Goal: Find specific page/section: Find specific page/section

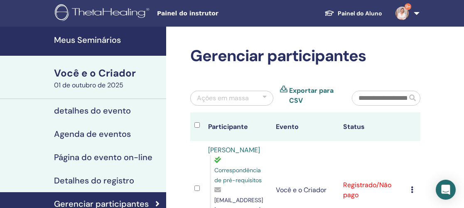
scroll to position [1350, 0]
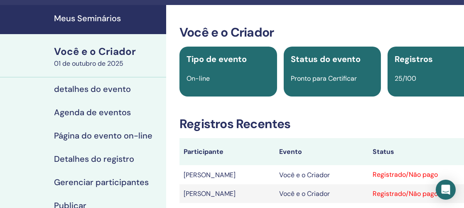
scroll to position [21, 0]
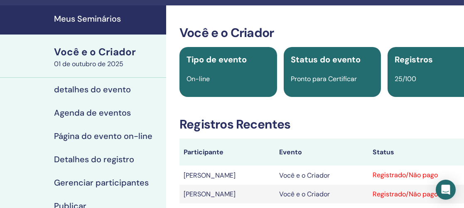
click at [84, 27] on link "Meus Seminários" at bounding box center [83, 19] width 166 height 29
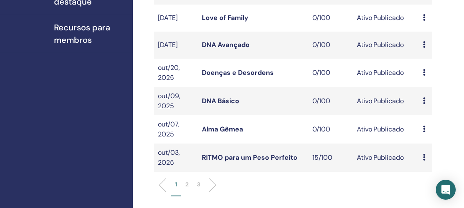
scroll to position [313, 0]
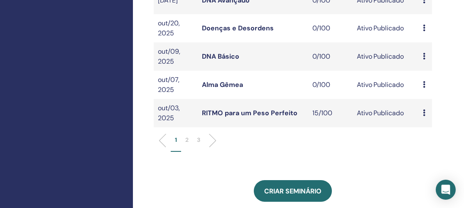
click at [188, 141] on p "2" at bounding box center [186, 139] width 3 height 9
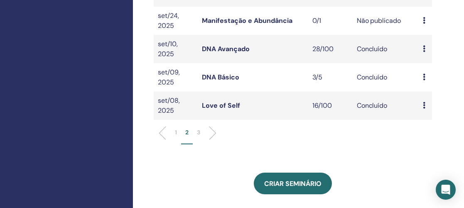
scroll to position [335, 0]
click at [198, 128] on p "3" at bounding box center [198, 132] width 3 height 9
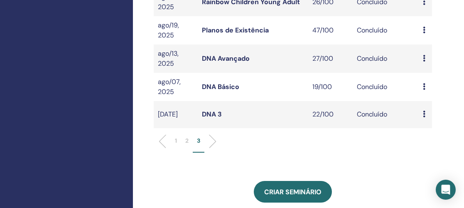
scroll to position [321, 0]
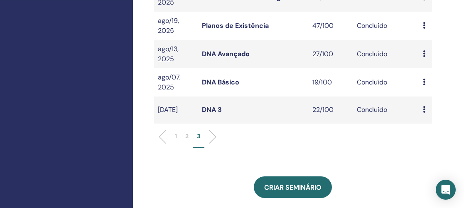
click at [185, 138] on p "2" at bounding box center [186, 136] width 3 height 9
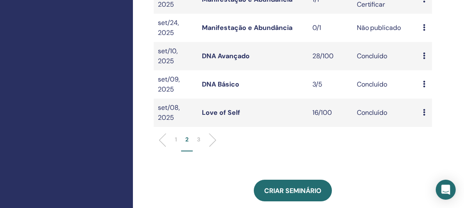
scroll to position [328, 0]
click at [176, 135] on p "1" at bounding box center [176, 139] width 2 height 9
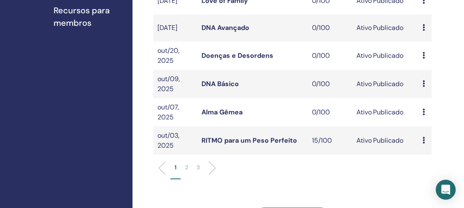
scroll to position [286, 0]
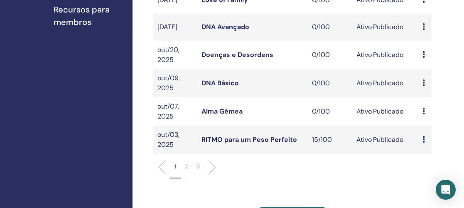
click at [186, 170] on p "2" at bounding box center [186, 166] width 3 height 9
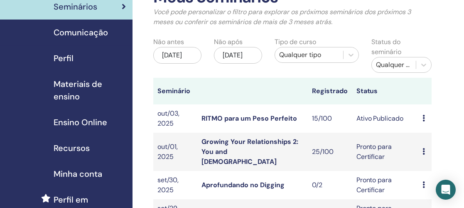
scroll to position [0, 0]
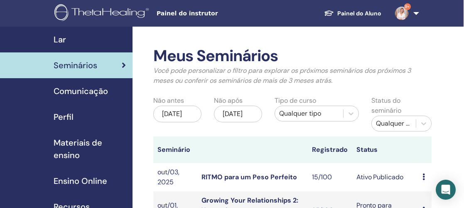
click at [87, 68] on span "Seminários" at bounding box center [76, 65] width 44 height 12
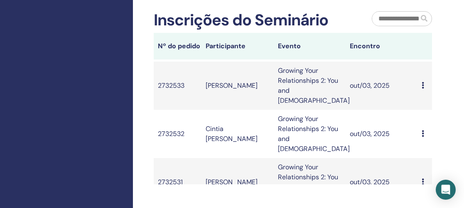
scroll to position [46, 0]
